Goal: Navigation & Orientation: Find specific page/section

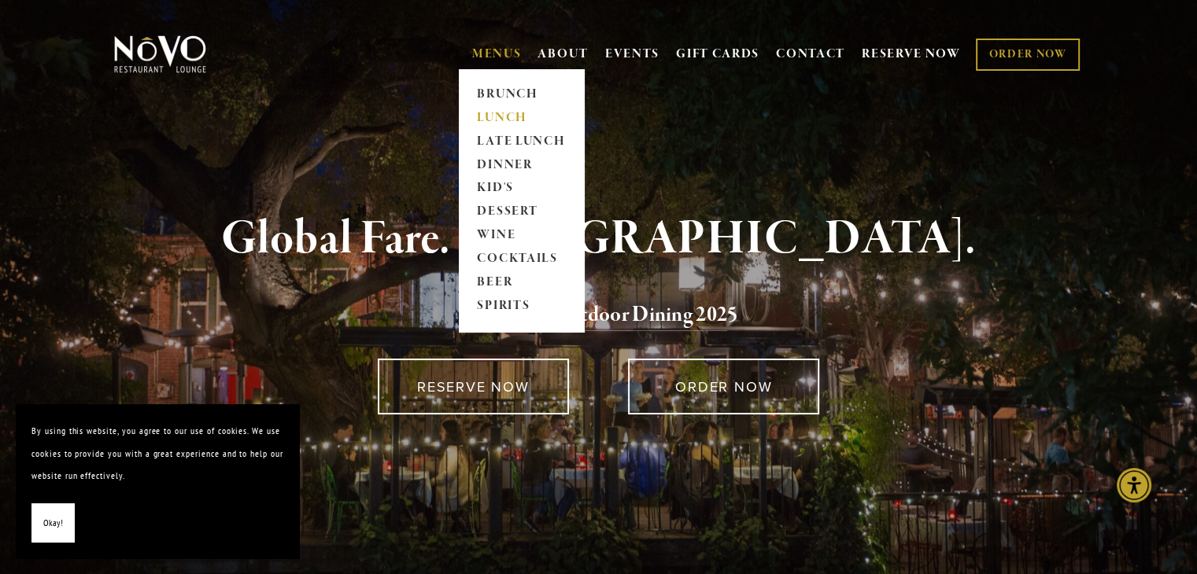
click at [500, 120] on link "LUNCH" at bounding box center [521, 118] width 98 height 24
click at [506, 166] on link "DINNER" at bounding box center [521, 165] width 98 height 24
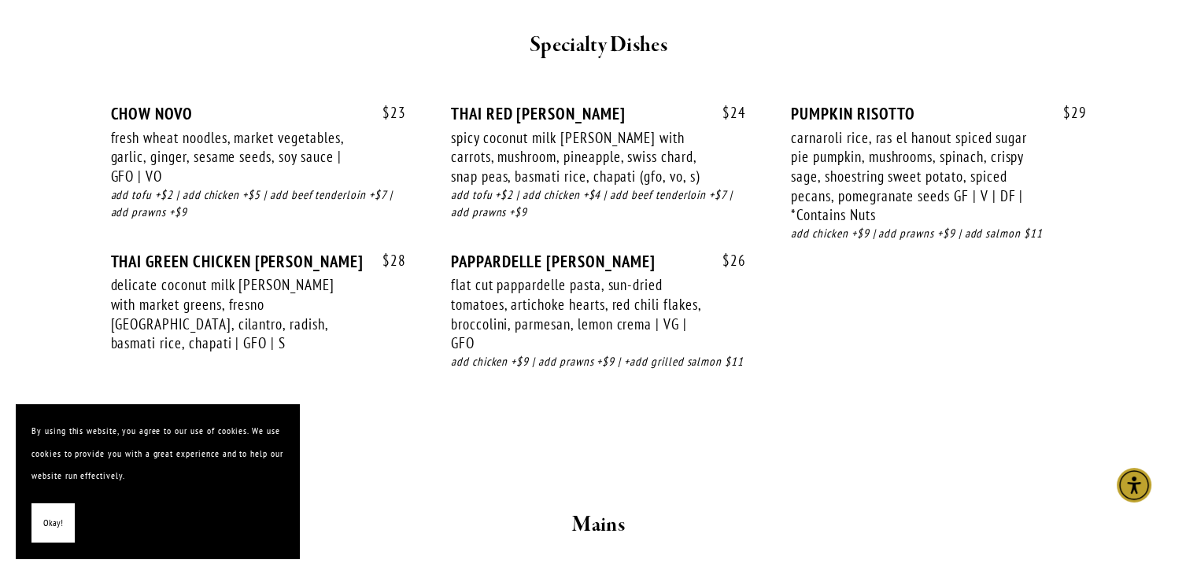
scroll to position [2205, 0]
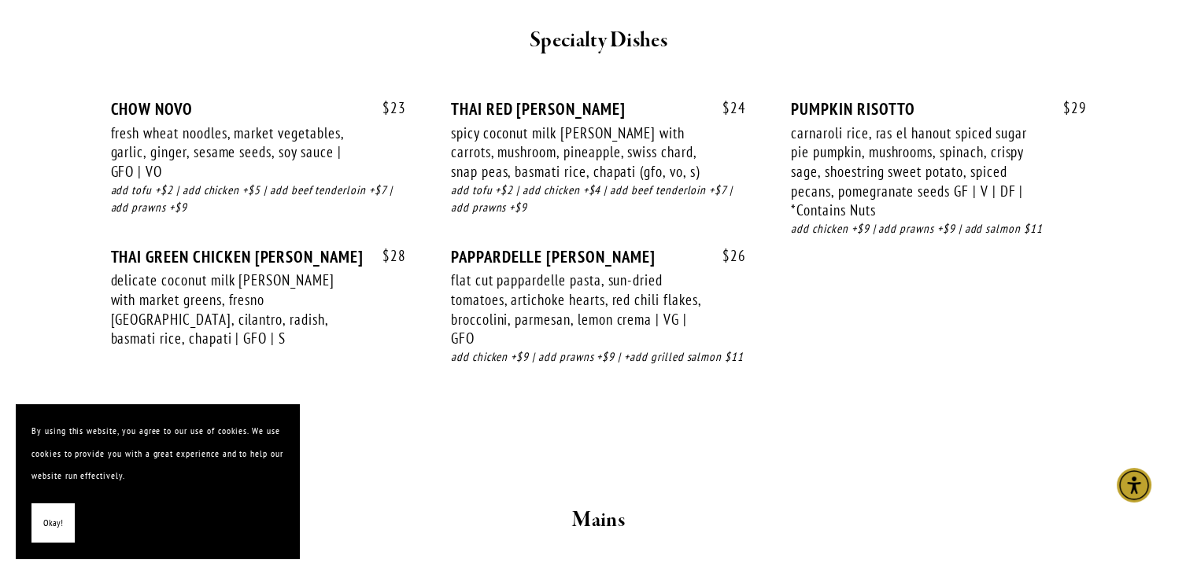
click at [49, 526] on span "Okay!" at bounding box center [53, 523] width 20 height 23
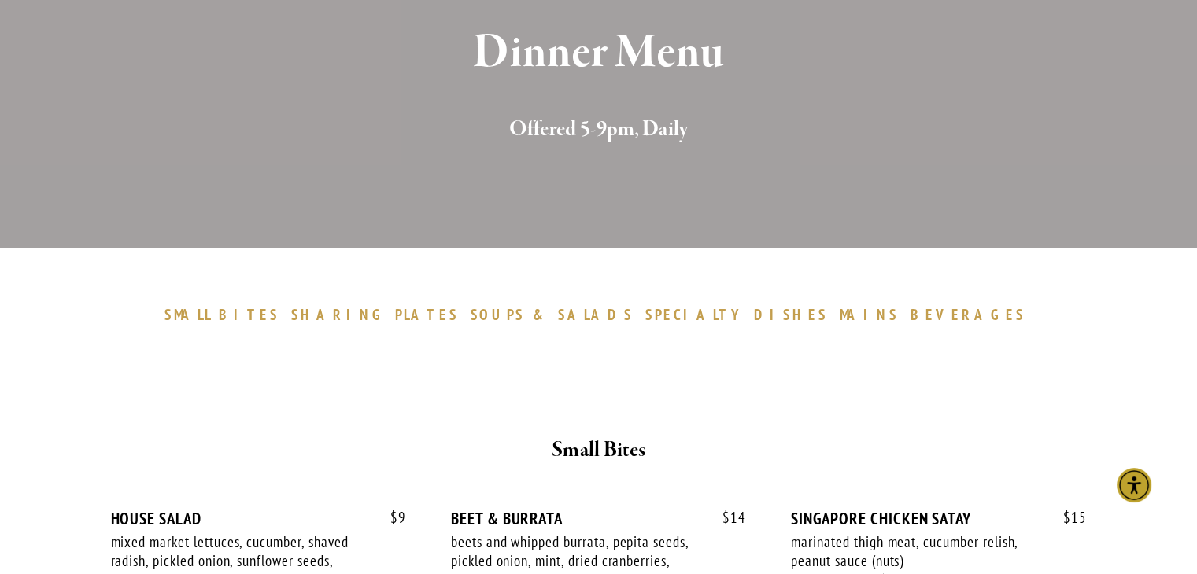
scroll to position [0, 0]
